Goal: Find specific page/section: Find specific page/section

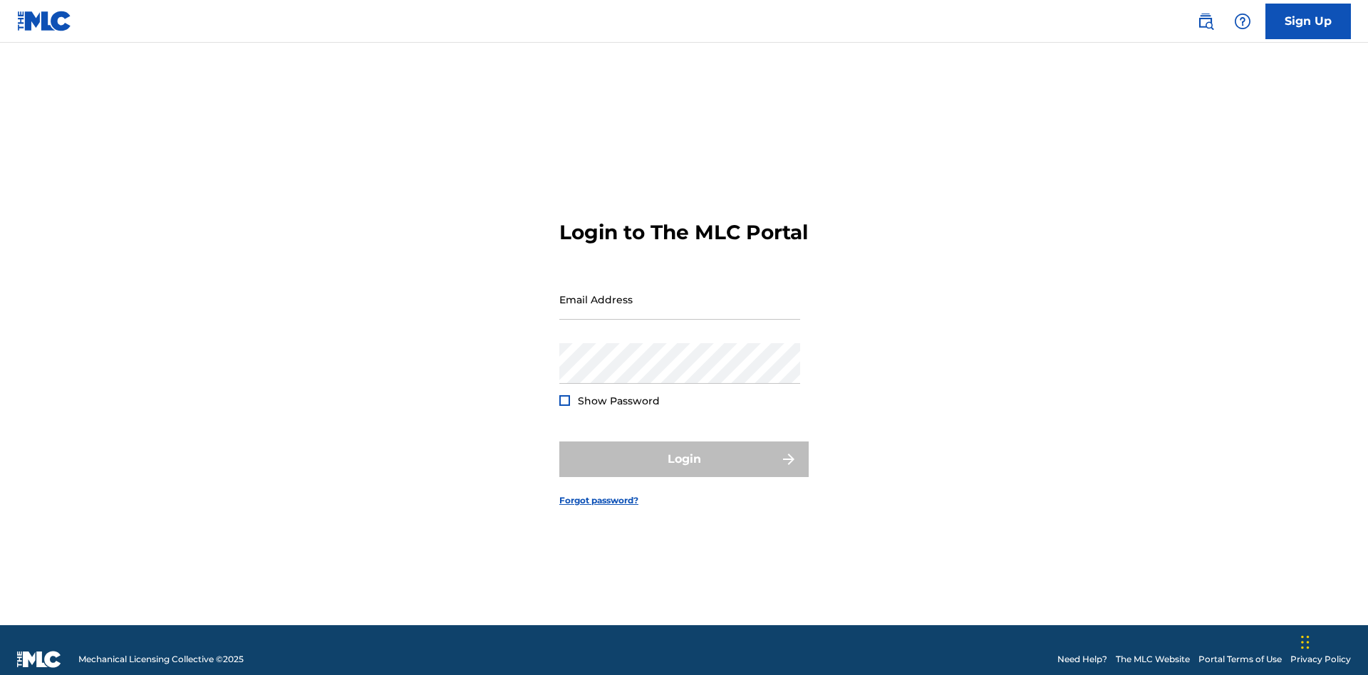
scroll to position [19, 0]
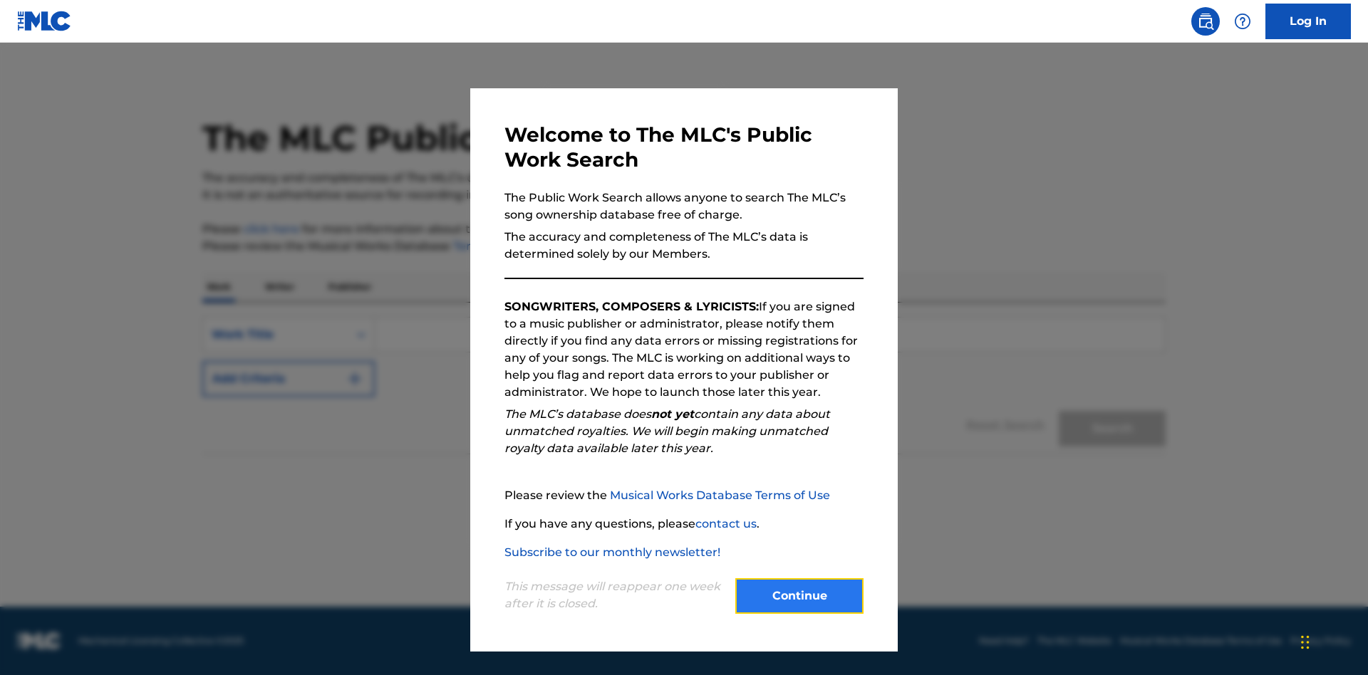
click at [799, 596] on button "Continue" at bounding box center [799, 597] width 128 height 36
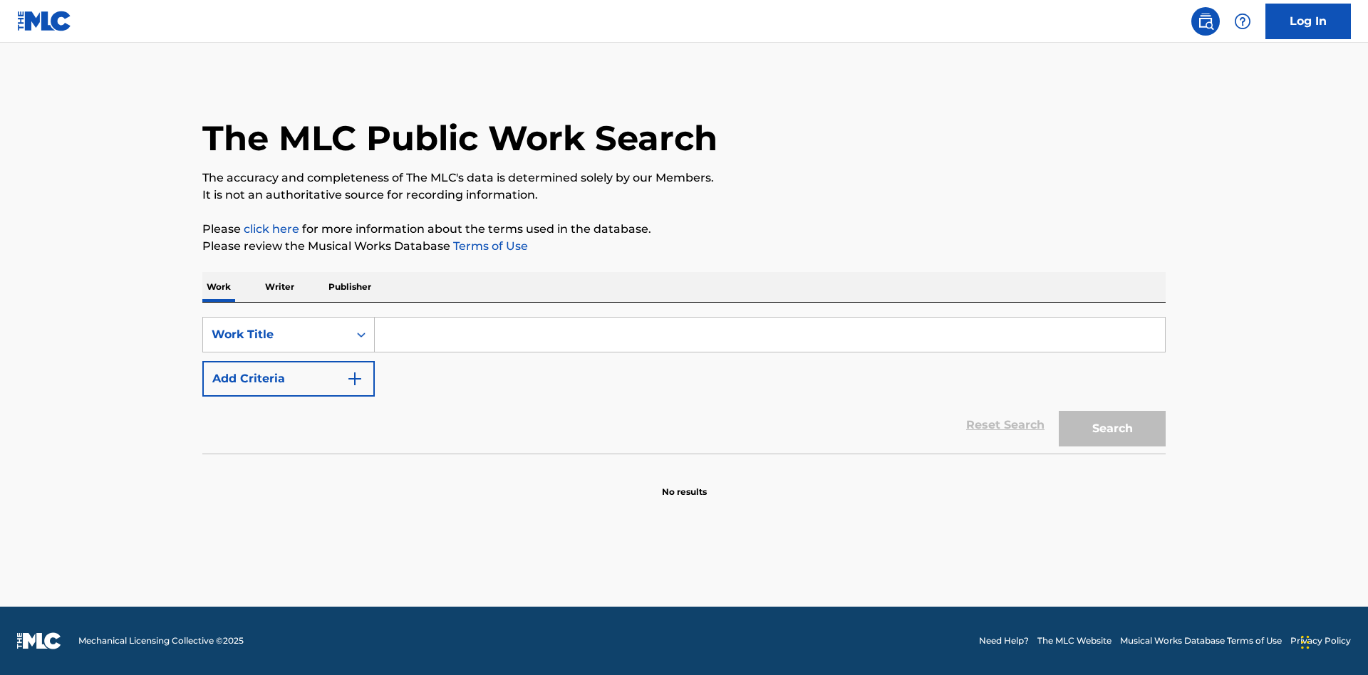
click at [349, 287] on p "Publisher" at bounding box center [349, 287] width 51 height 30
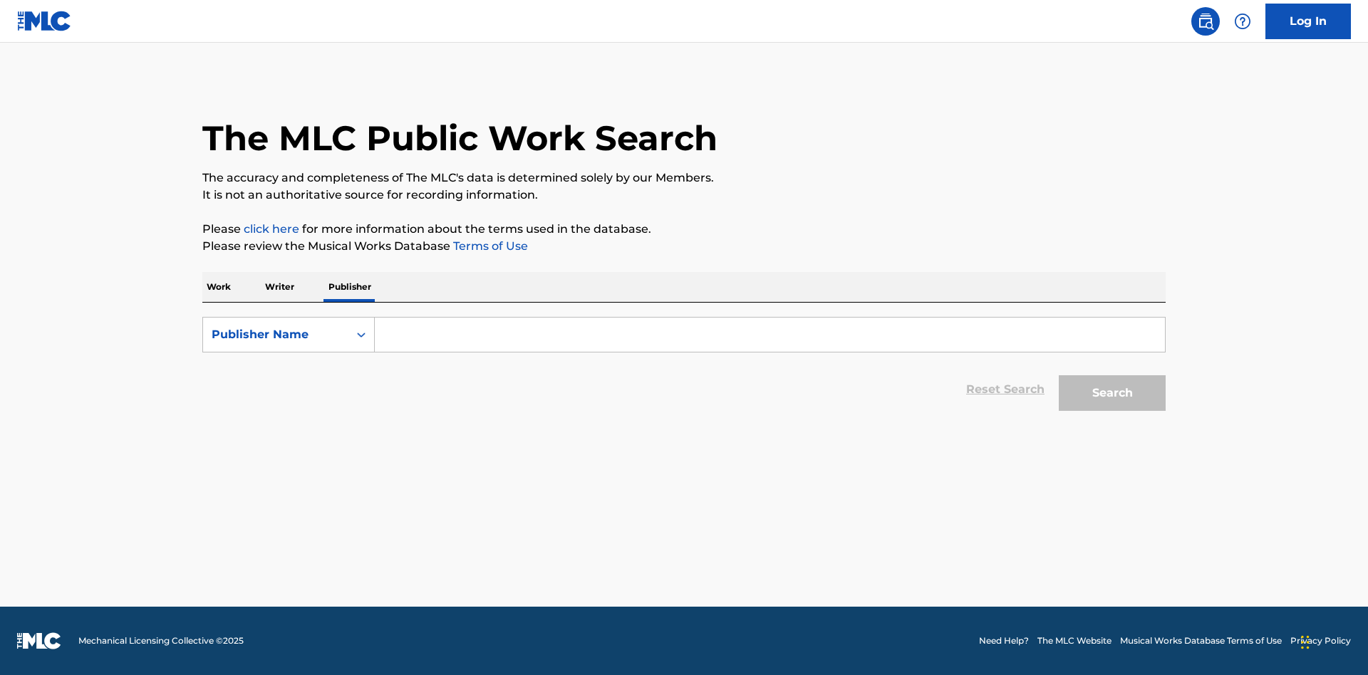
click at [769, 335] on input "Search Form" at bounding box center [770, 335] width 790 height 34
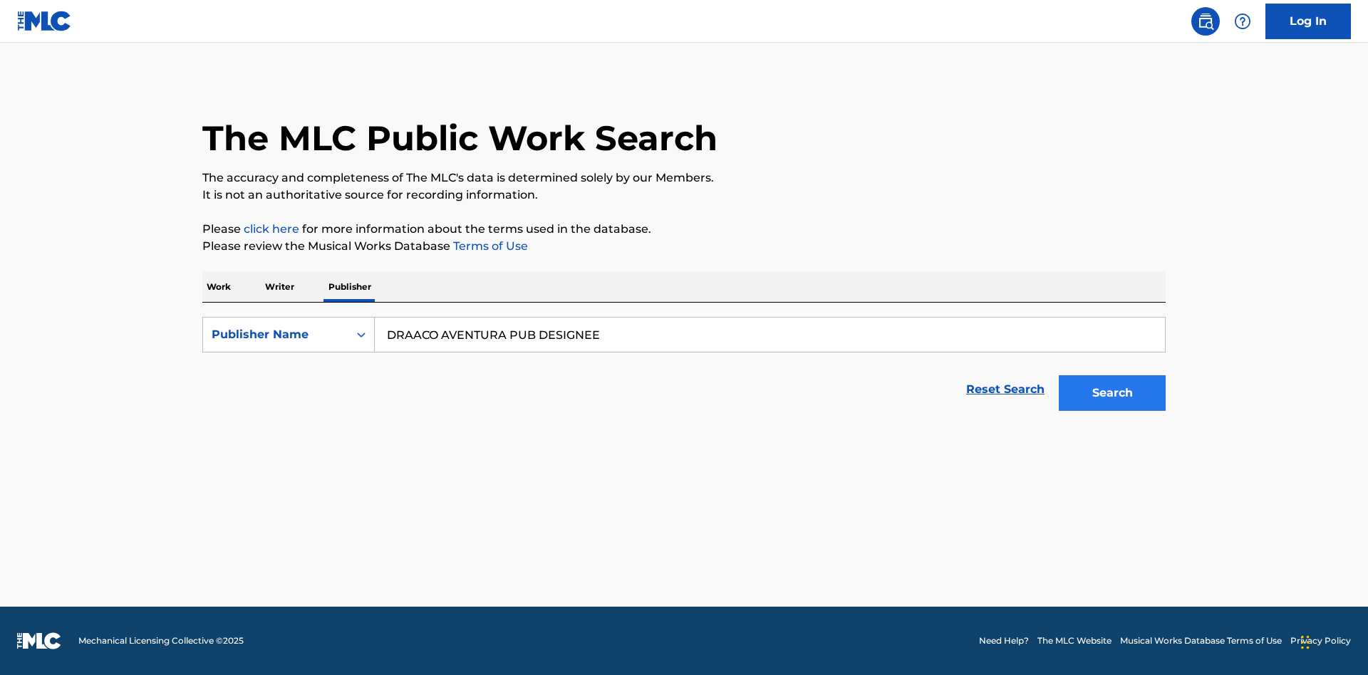
type input "DRAACO AVENTURA PUB DESIGNEE"
click at [1112, 393] on button "Search" at bounding box center [1112, 393] width 107 height 36
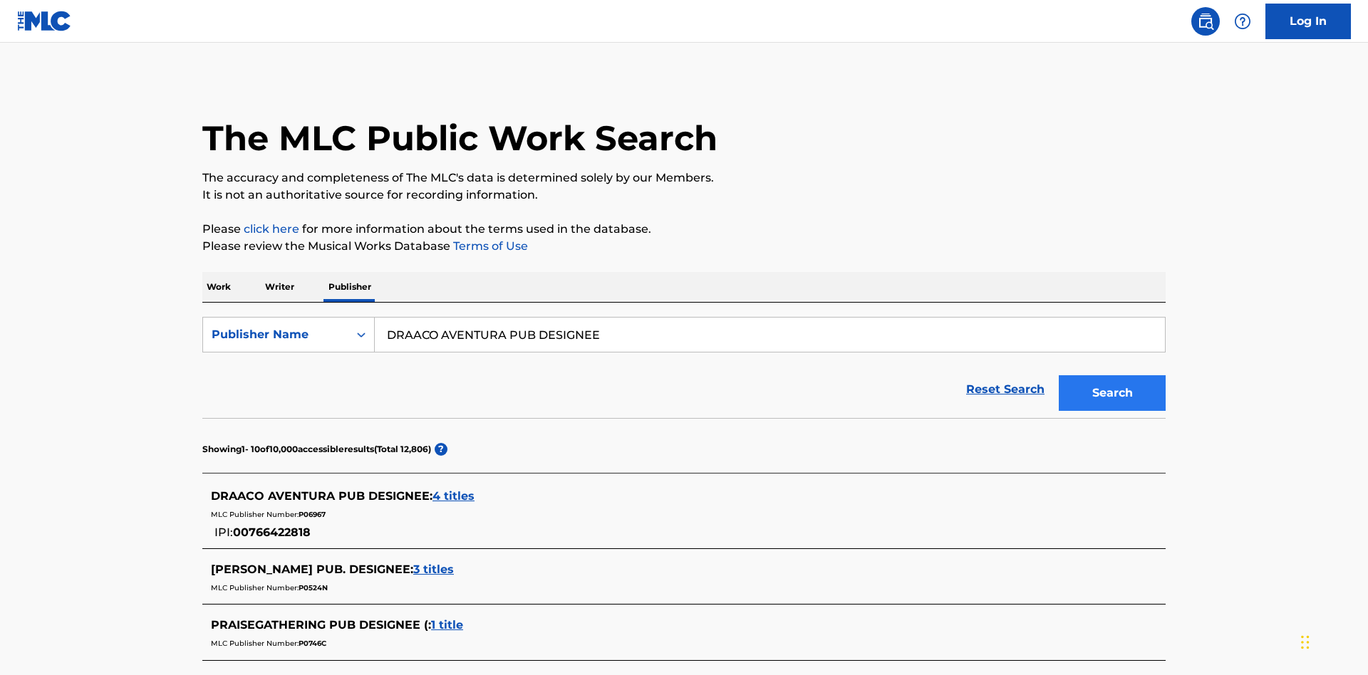
scroll to position [404, 0]
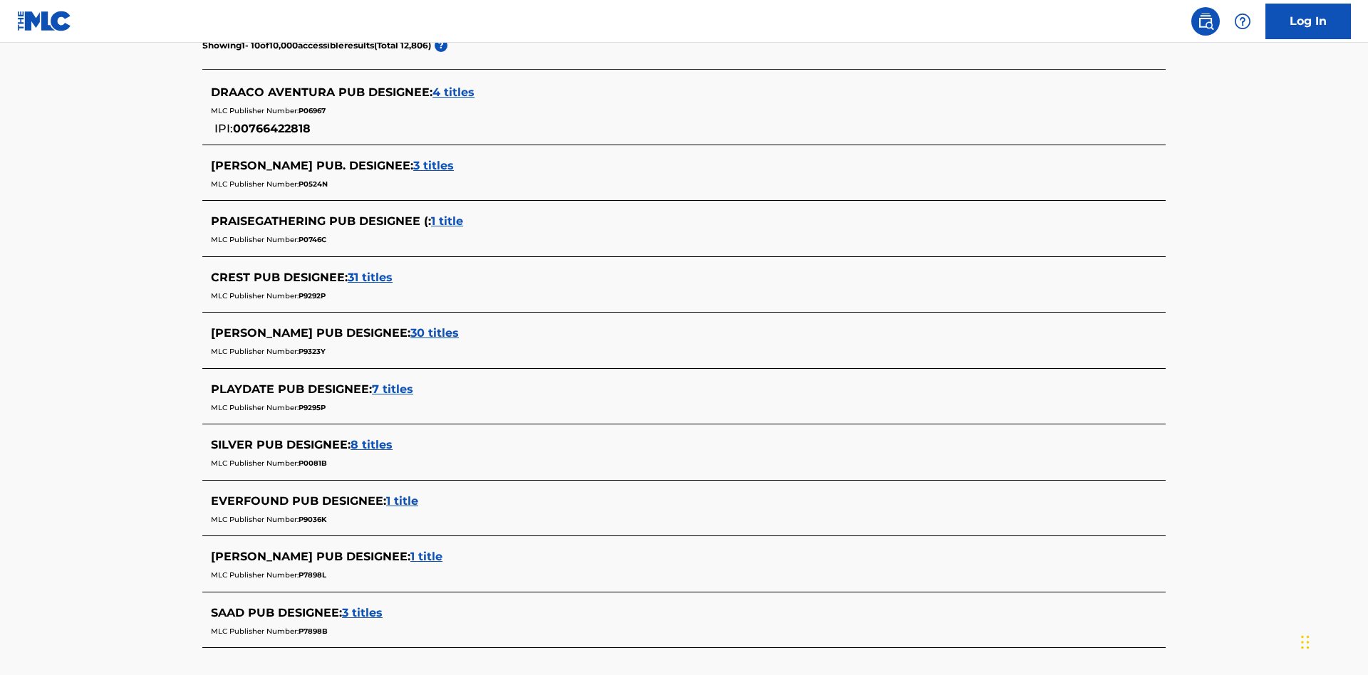
click at [454, 93] on span "4 titles" at bounding box center [453, 92] width 42 height 14
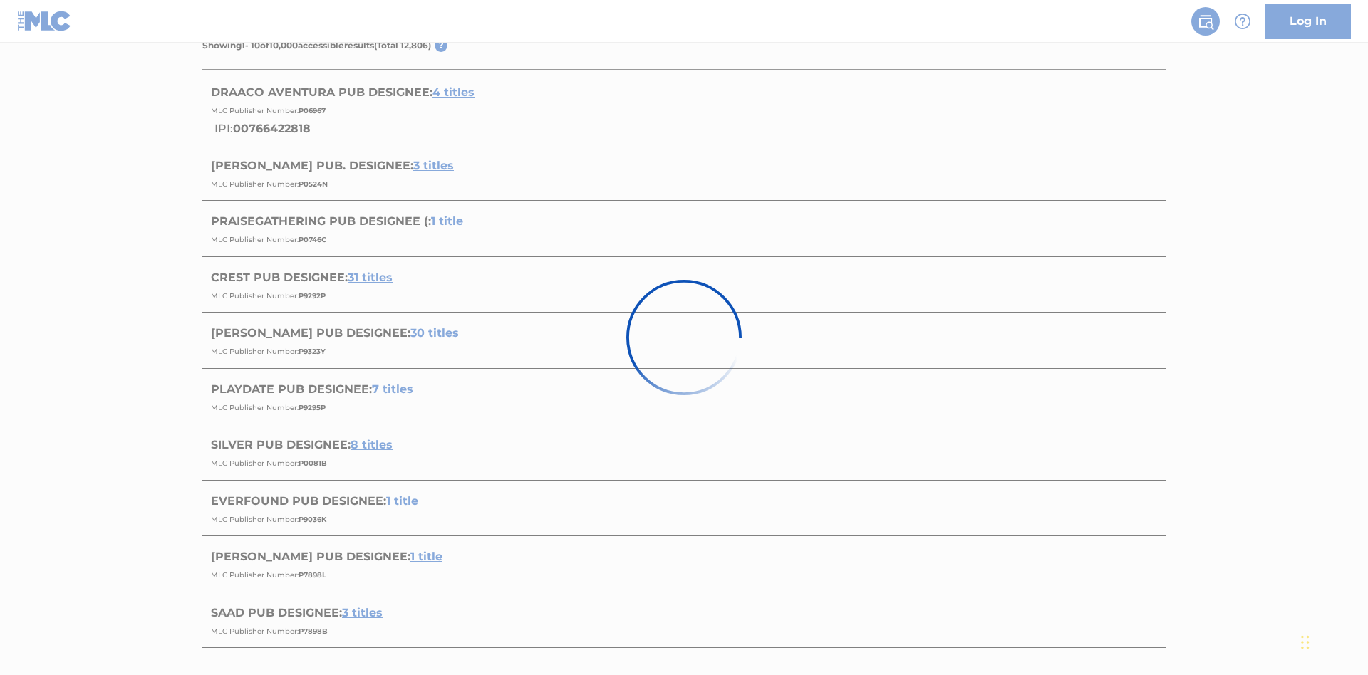
scroll to position [0, 0]
